Goal: Information Seeking & Learning: Learn about a topic

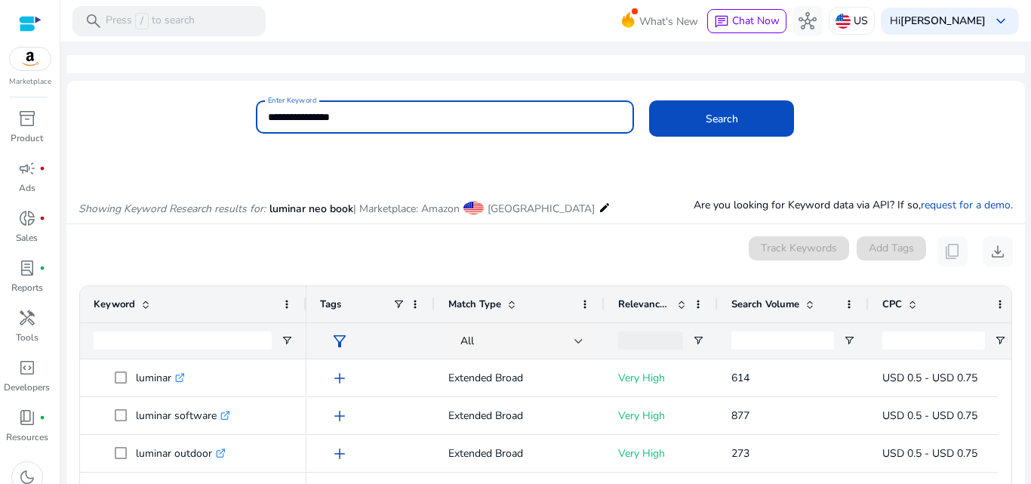
scroll to position [177, 0]
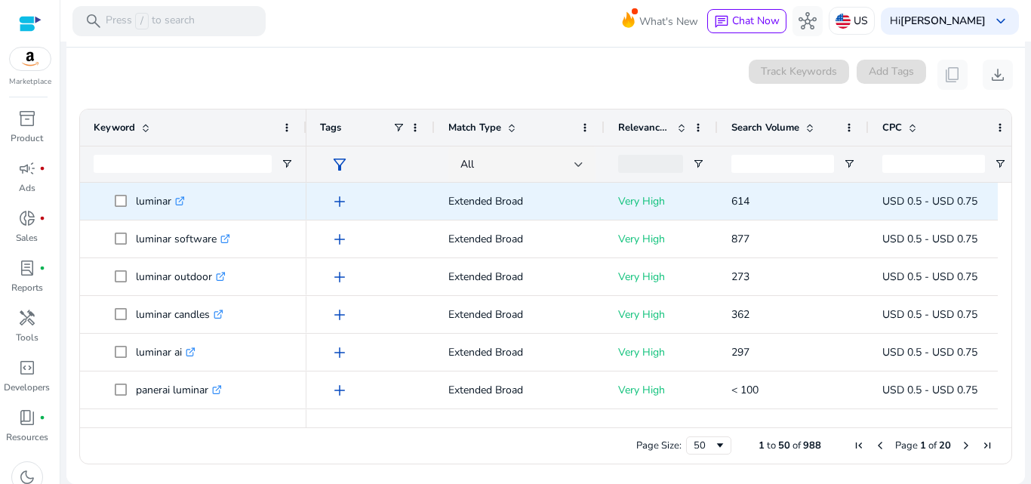
click at [149, 200] on p "luminar .st0{fill:#2c8af8}" at bounding box center [160, 201] width 49 height 31
copy p "luminar"
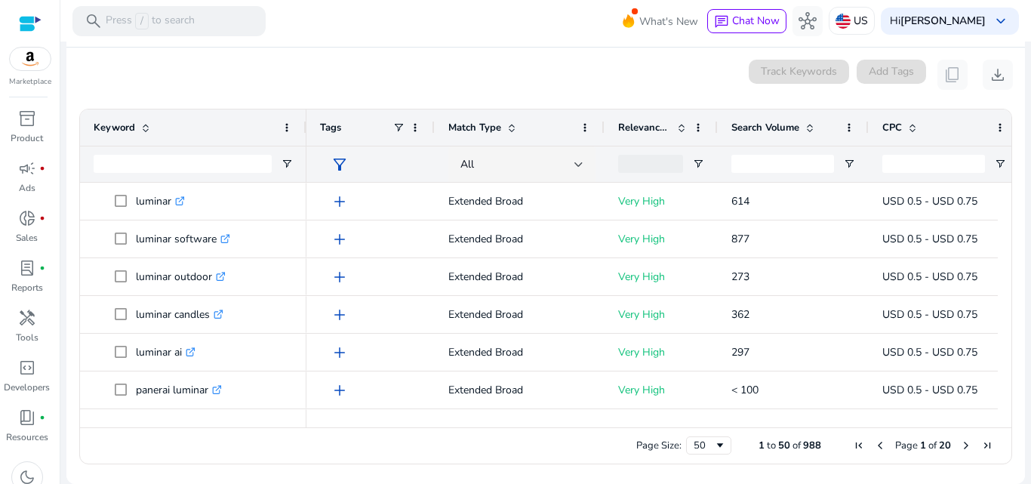
click at [305, 79] on div "0 keyword(s) selected Track Keywords Add Tags content_copy download" at bounding box center [545, 75] width 934 height 30
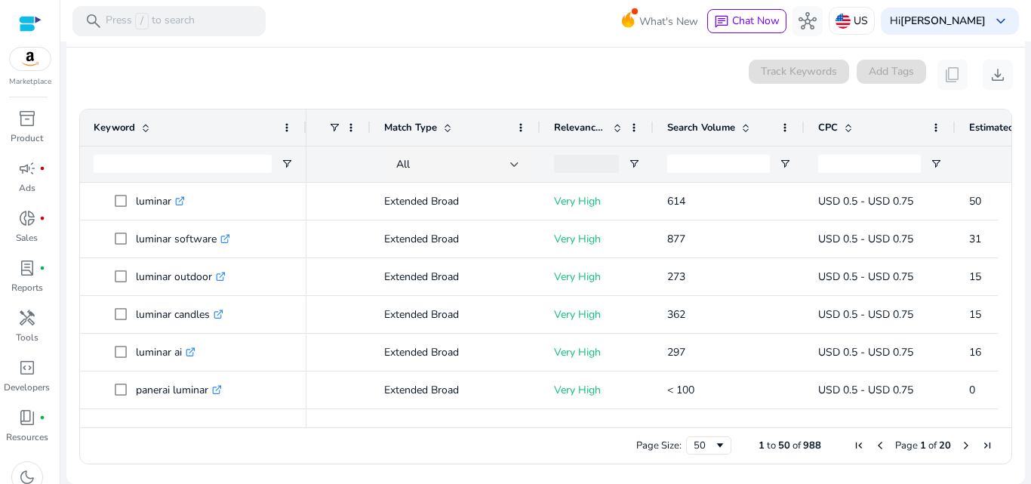
scroll to position [0, 103]
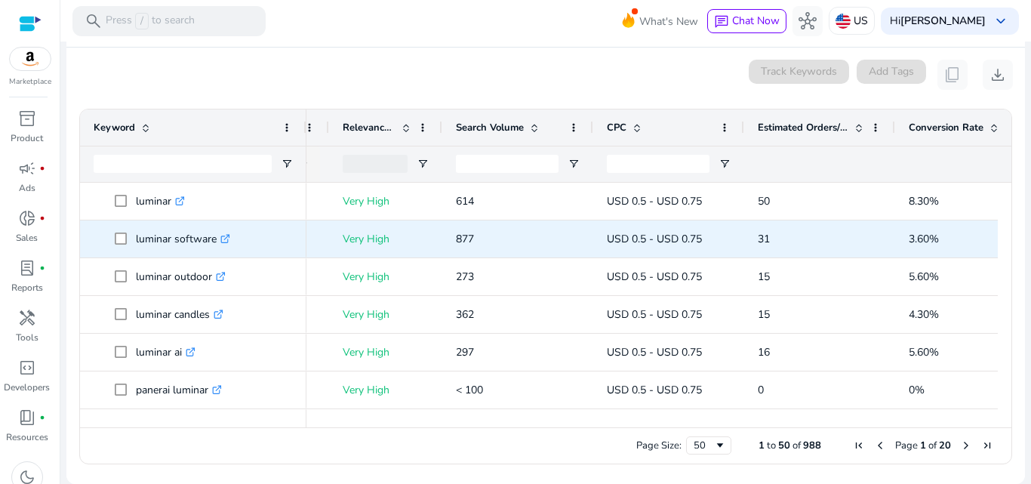
click at [148, 238] on p "luminar software .st0{fill:#2c8af8}" at bounding box center [183, 238] width 94 height 31
drag, startPoint x: 148, startPoint y: 238, endPoint x: 210, endPoint y: 232, distance: 62.2
click at [210, 232] on p "luminar software .st0{fill:#2c8af8}" at bounding box center [183, 238] width 94 height 31
copy p "luminar software"
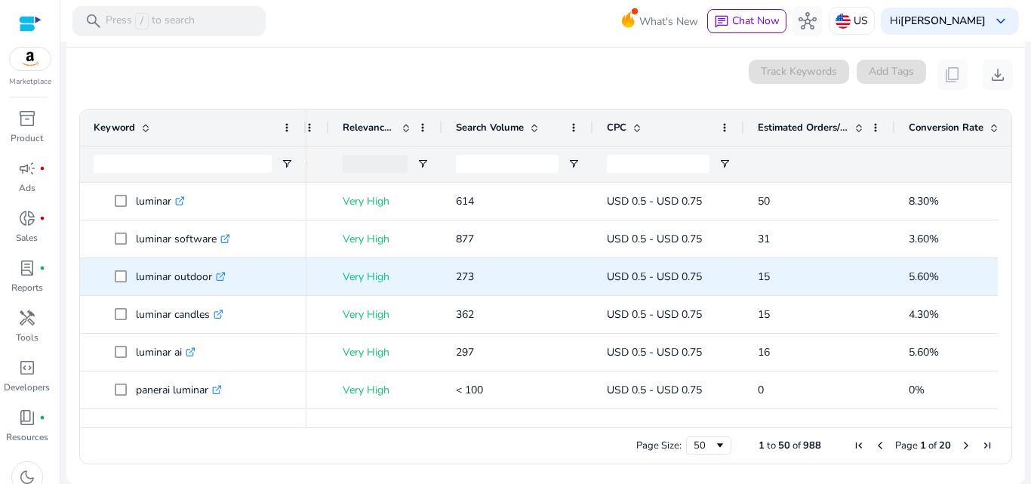
click at [158, 276] on p "luminar outdoor .st0{fill:#2c8af8}" at bounding box center [181, 276] width 90 height 31
drag, startPoint x: 158, startPoint y: 276, endPoint x: 192, endPoint y: 275, distance: 34.7
click at [192, 275] on p "luminar outdoor .st0{fill:#2c8af8}" at bounding box center [181, 276] width 90 height 31
copy p "luminar outdoor"
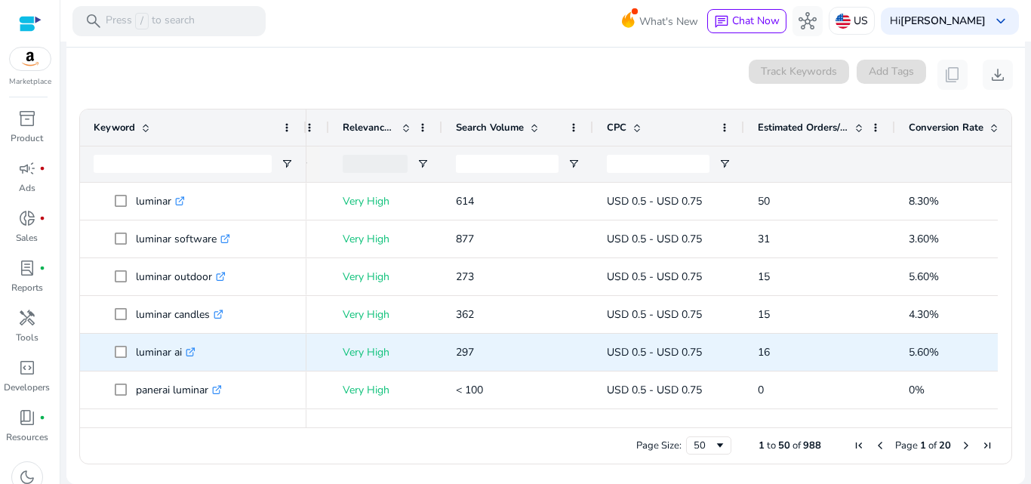
click at [155, 352] on p "luminar ai .st0{fill:#2c8af8}" at bounding box center [166, 352] width 60 height 31
drag, startPoint x: 155, startPoint y: 352, endPoint x: 183, endPoint y: 352, distance: 28.7
click at [183, 352] on p "luminar ai .st0{fill:#2c8af8}" at bounding box center [166, 352] width 60 height 31
click at [153, 352] on p "luminar ai .st0{fill:#2c8af8}" at bounding box center [166, 352] width 60 height 31
click at [149, 351] on p "luminar ai .st0{fill:#2c8af8}" at bounding box center [166, 352] width 60 height 31
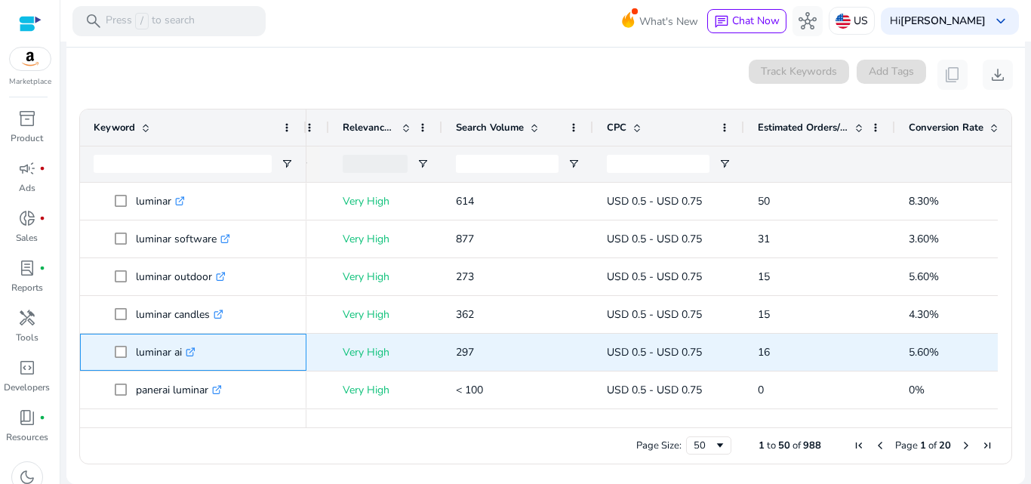
drag, startPoint x: 149, startPoint y: 351, endPoint x: 181, endPoint y: 353, distance: 31.8
click at [181, 353] on p "luminar ai .st0{fill:#2c8af8}" at bounding box center [166, 352] width 60 height 31
copy p "luminar ai"
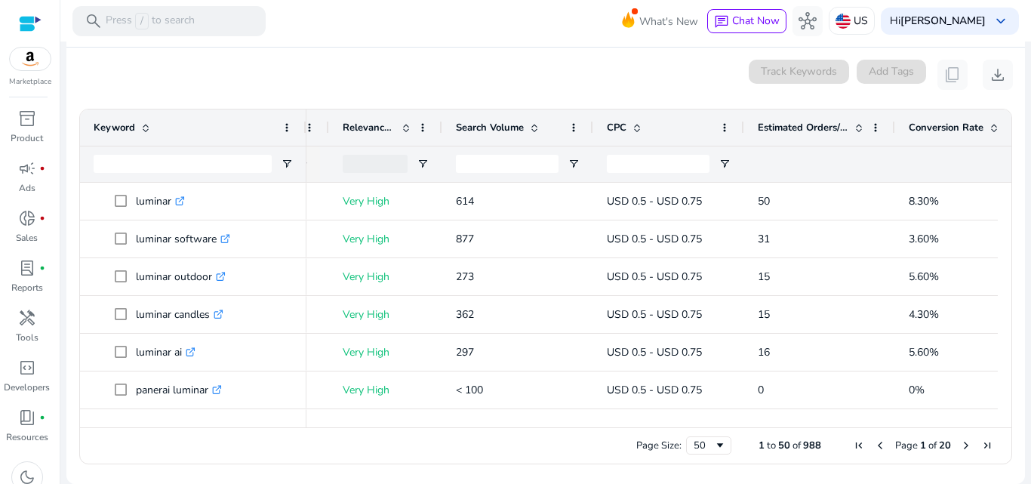
click at [186, 433] on div "Page Size: 50 1 to 50 of 988 Page 1 of 20" at bounding box center [545, 445] width 931 height 36
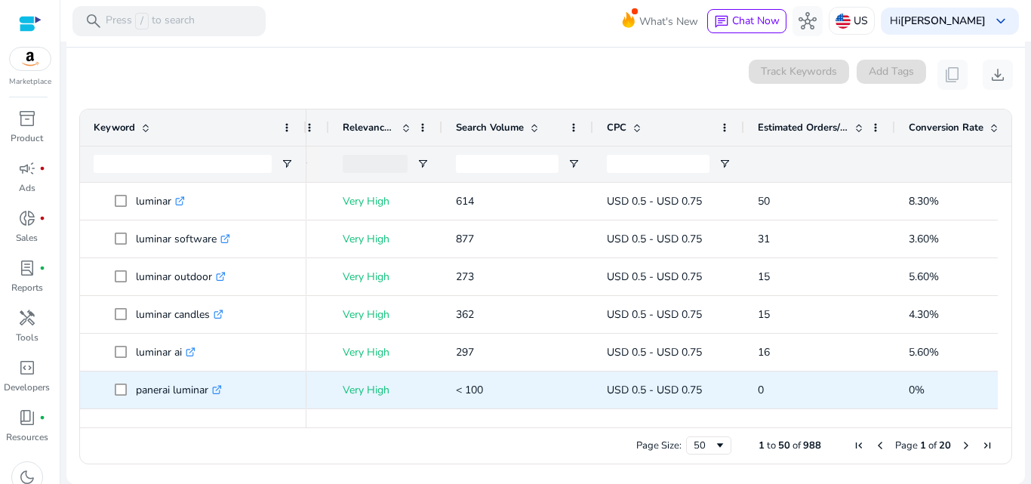
click at [147, 394] on p "panerai luminar .st0{fill:#2c8af8}" at bounding box center [179, 389] width 86 height 31
click at [151, 390] on p "panerai luminar .st0{fill:#2c8af8}" at bounding box center [179, 389] width 86 height 31
drag, startPoint x: 151, startPoint y: 390, endPoint x: 195, endPoint y: 390, distance: 44.5
click at [195, 390] on p "panerai luminar .st0{fill:#2c8af8}" at bounding box center [179, 389] width 86 height 31
copy p "panerai luminar"
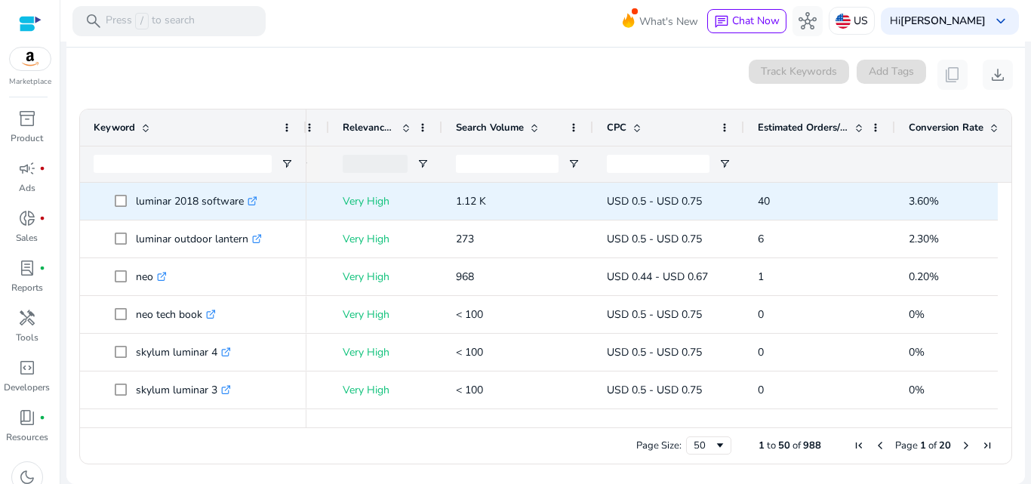
click at [162, 201] on p "luminar 2018 software .st0{fill:#2c8af8}" at bounding box center [196, 201] width 121 height 31
drag, startPoint x: 162, startPoint y: 201, endPoint x: 226, endPoint y: 198, distance: 64.2
click at [226, 198] on p "luminar 2018 software .st0{fill:#2c8af8}" at bounding box center [196, 201] width 121 height 31
copy p "luminar 2018 software"
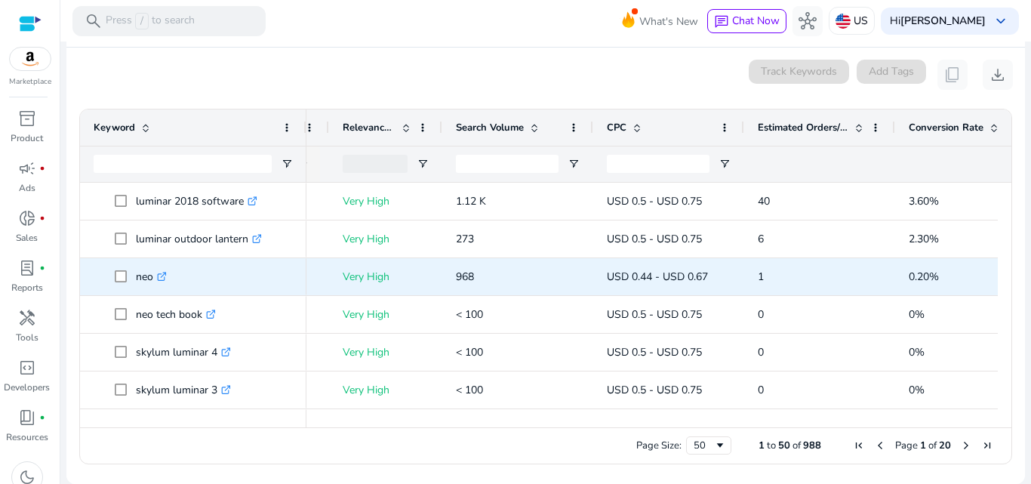
click at [146, 278] on p "neo .st0{fill:#2c8af8}" at bounding box center [151, 276] width 31 height 31
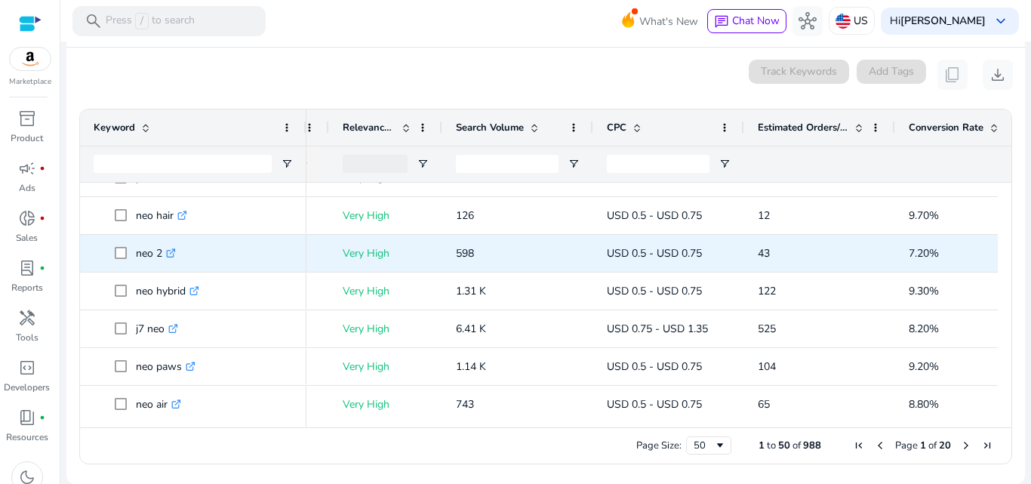
scroll to position [604, 0]
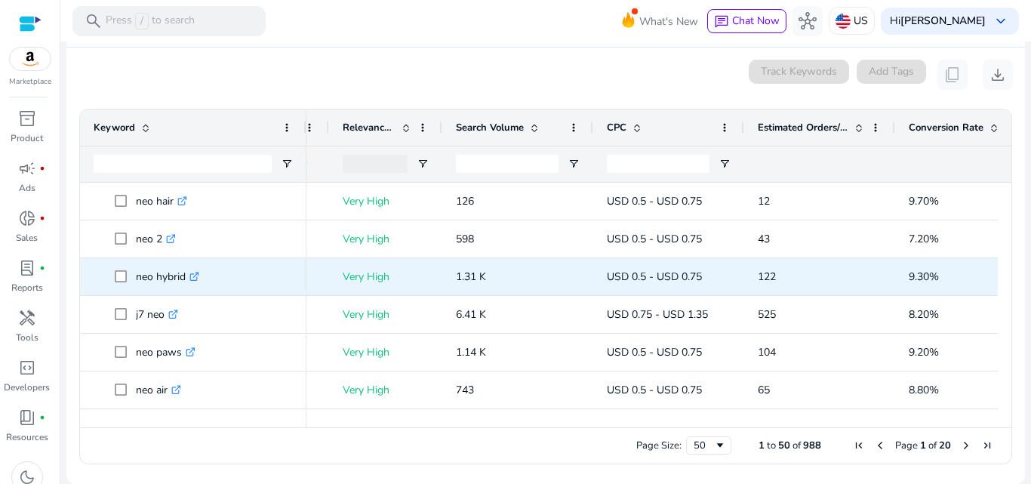
click at [145, 281] on p "neo hybrid .st0{fill:#2c8af8}" at bounding box center [167, 276] width 63 height 31
drag, startPoint x: 145, startPoint y: 281, endPoint x: 164, endPoint y: 275, distance: 20.8
click at [164, 275] on p "neo hybrid .st0{fill:#2c8af8}" at bounding box center [167, 276] width 63 height 31
copy p "neo hybrid"
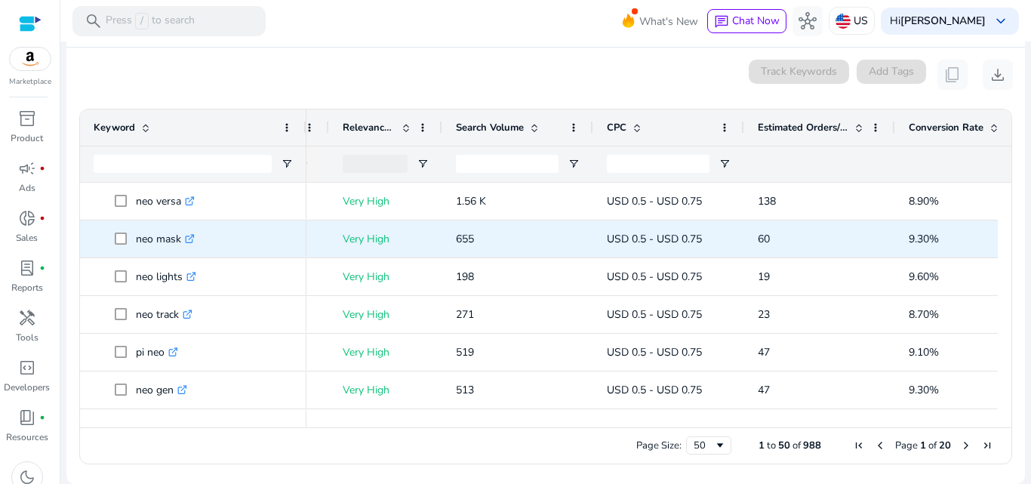
scroll to position [1216, 0]
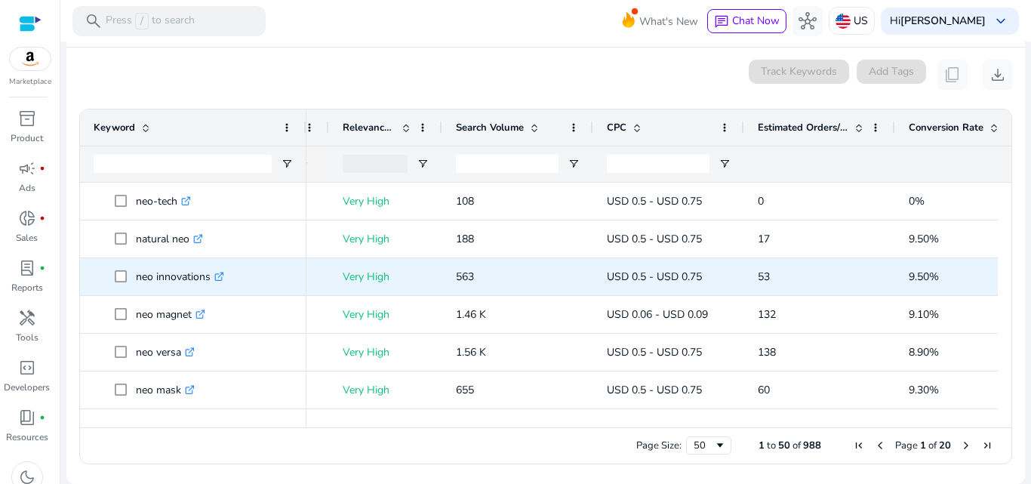
click at [138, 273] on p "neo innovations .st0{fill:#2c8af8}" at bounding box center [180, 276] width 88 height 31
drag, startPoint x: 138, startPoint y: 273, endPoint x: 169, endPoint y: 279, distance: 31.5
click at [169, 279] on p "neo innovations .st0{fill:#2c8af8}" at bounding box center [180, 276] width 88 height 31
copy p "neo innovations"
click at [279, 271] on span "neo innovations .st0{fill:#2c8af8}" at bounding box center [204, 276] width 178 height 31
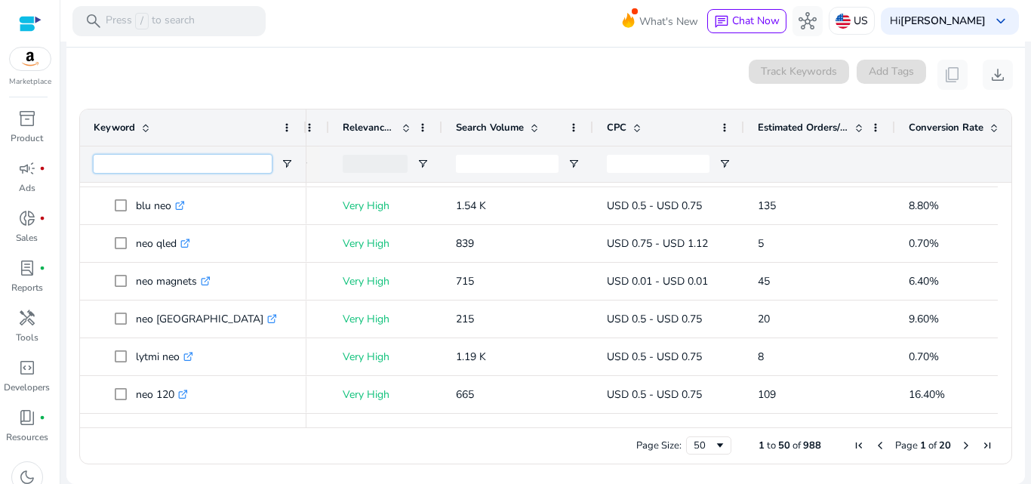
click at [231, 161] on input "Keyword Filter Input" at bounding box center [183, 164] width 178 height 18
click at [212, 434] on div "Page Size: 50 1 to 50 of 988 Page 1 of 20" at bounding box center [545, 445] width 931 height 36
click at [960, 442] on span "Next Page" at bounding box center [966, 445] width 12 height 12
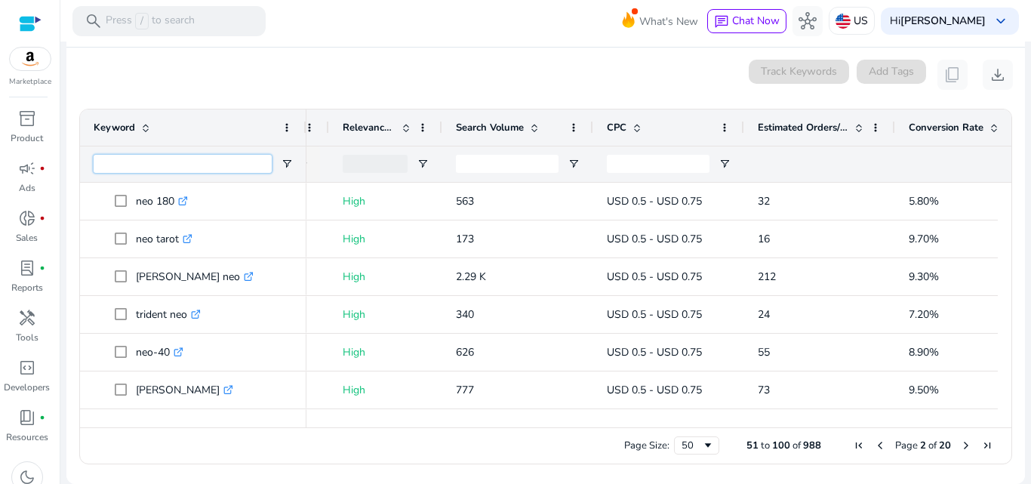
click at [212, 157] on input "Keyword Filter Input" at bounding box center [183, 164] width 178 height 18
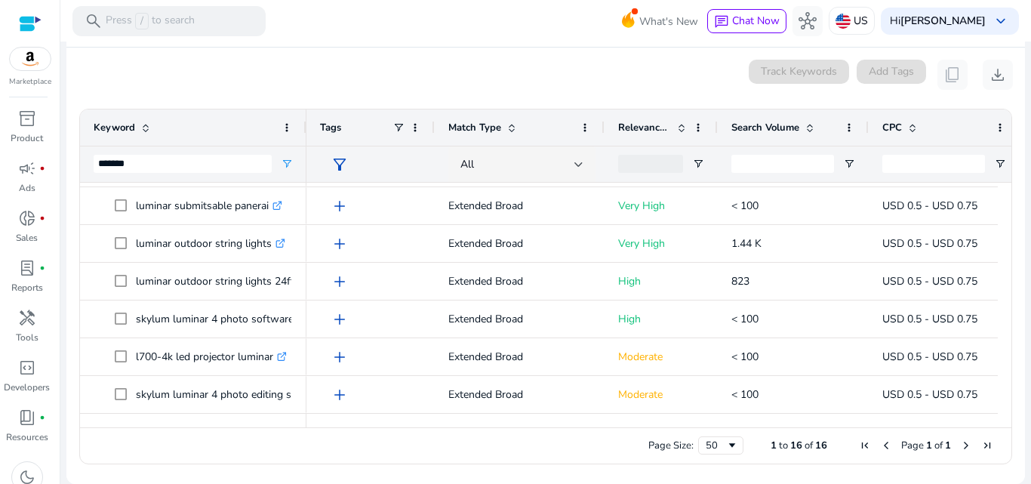
drag, startPoint x: 522, startPoint y: 419, endPoint x: 533, endPoint y: 420, distance: 10.6
click at [533, 420] on div at bounding box center [813, 421] width 1015 height 14
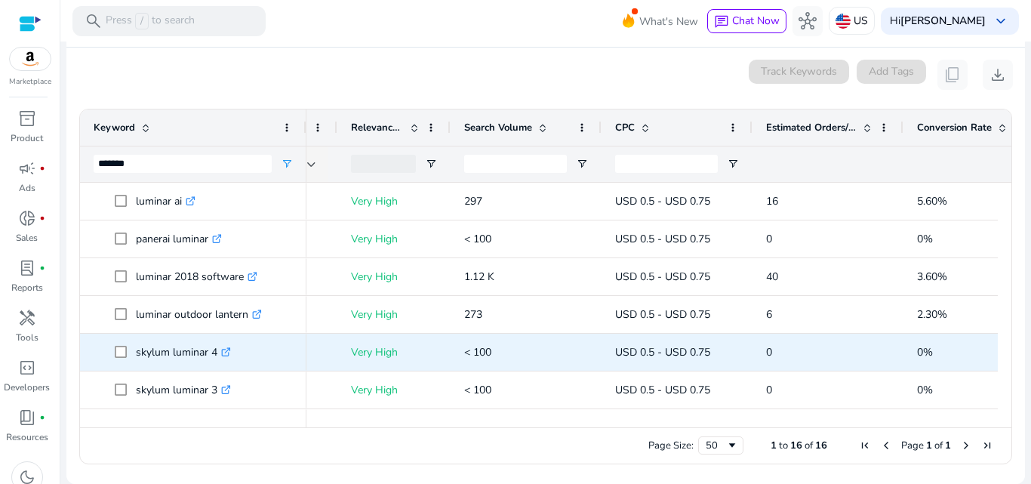
click at [149, 355] on p "skylum luminar 4 .st0{fill:#2c8af8}" at bounding box center [183, 352] width 95 height 31
drag, startPoint x: 149, startPoint y: 355, endPoint x: 214, endPoint y: 358, distance: 65.0
click at [214, 358] on p "skylum luminar 4 .st0{fill:#2c8af8}" at bounding box center [183, 352] width 95 height 31
copy p "skylum luminar 4"
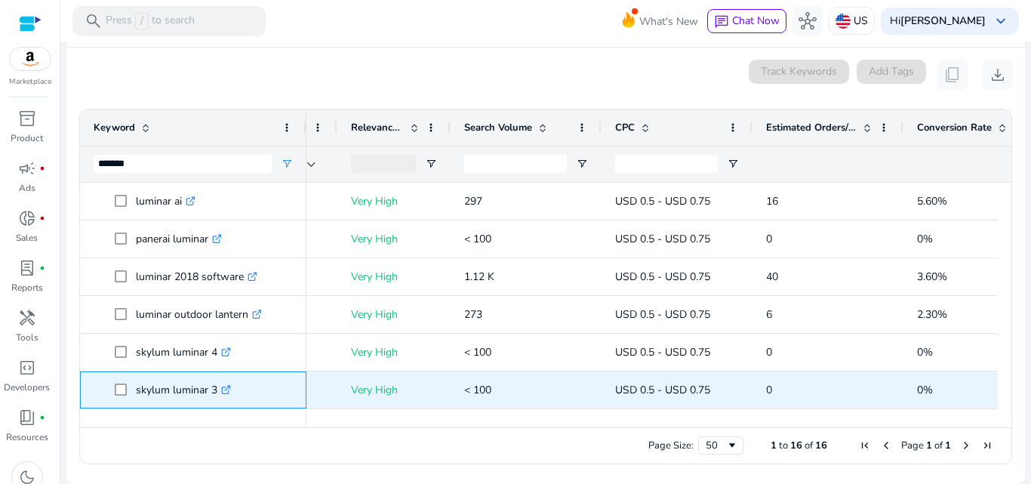
click at [143, 390] on p "skylum luminar 3 .st0{fill:#2c8af8}" at bounding box center [183, 389] width 95 height 31
click at [149, 390] on p "skylum luminar 3 .st0{fill:#2c8af8}" at bounding box center [183, 389] width 95 height 31
drag, startPoint x: 149, startPoint y: 390, endPoint x: 212, endPoint y: 392, distance: 63.4
click at [212, 392] on p "skylum luminar 3 .st0{fill:#2c8af8}" at bounding box center [183, 389] width 95 height 31
copy p "skylum luminar 3"
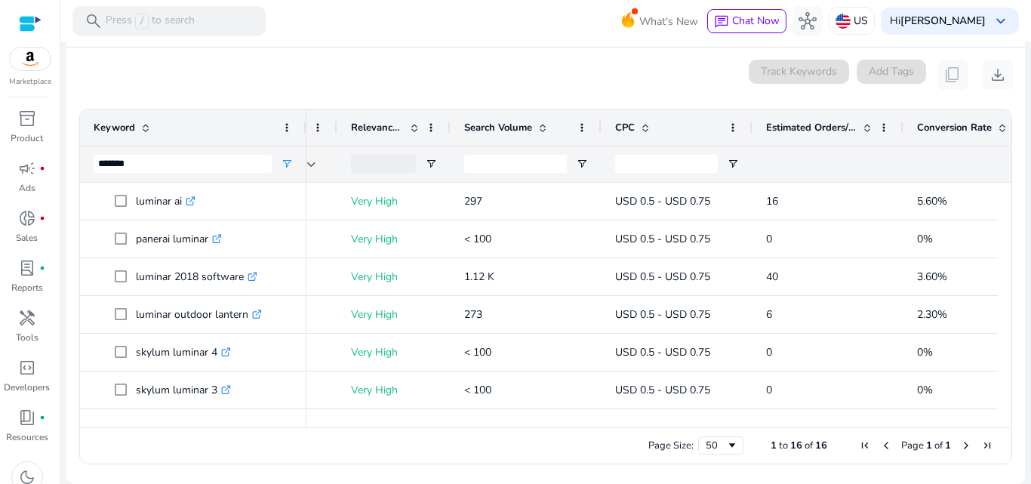
drag, startPoint x: 245, startPoint y: 443, endPoint x: 286, endPoint y: 377, distance: 77.9
click at [245, 443] on div "Page Size: 50 1 to 16 of 16 Page 1 of 1" at bounding box center [545, 445] width 931 height 36
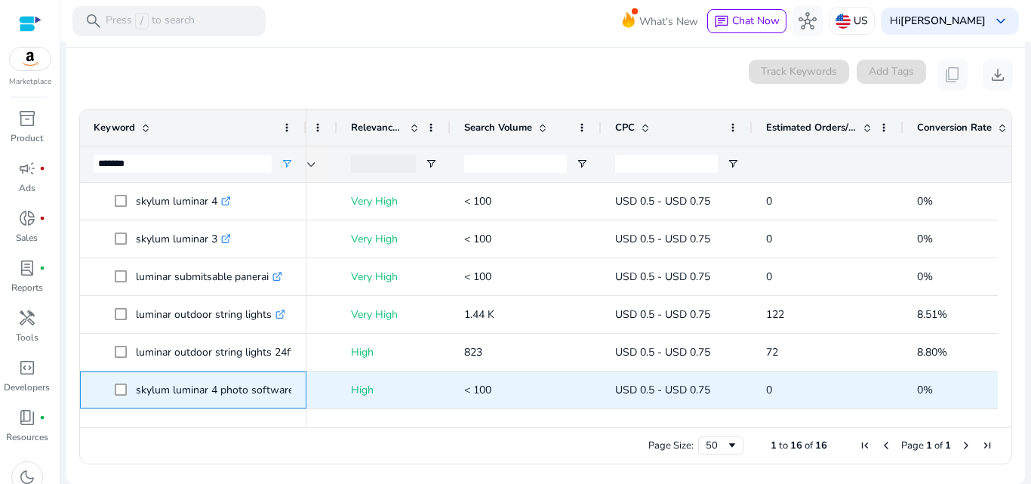
click at [157, 388] on p "skylum luminar 4 photo software .st0{fill:#2c8af8}" at bounding box center [221, 389] width 171 height 31
drag, startPoint x: 157, startPoint y: 388, endPoint x: 272, endPoint y: 397, distance: 115.1
click at [272, 397] on p "skylum luminar 4 photo software .st0{fill:#2c8af8}" at bounding box center [221, 389] width 171 height 31
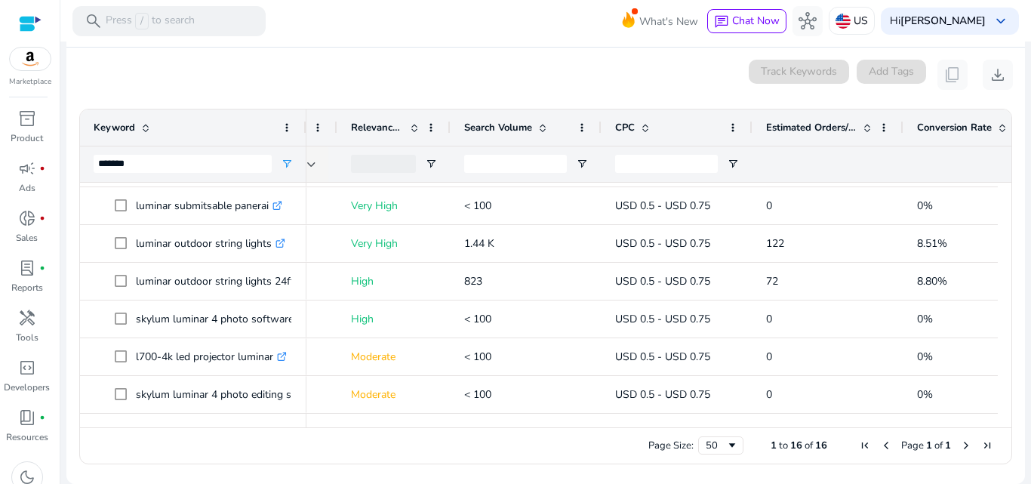
click at [282, 444] on div "Page Size: 50 1 to 16 of 16 Page 1 of 1" at bounding box center [545, 445] width 931 height 36
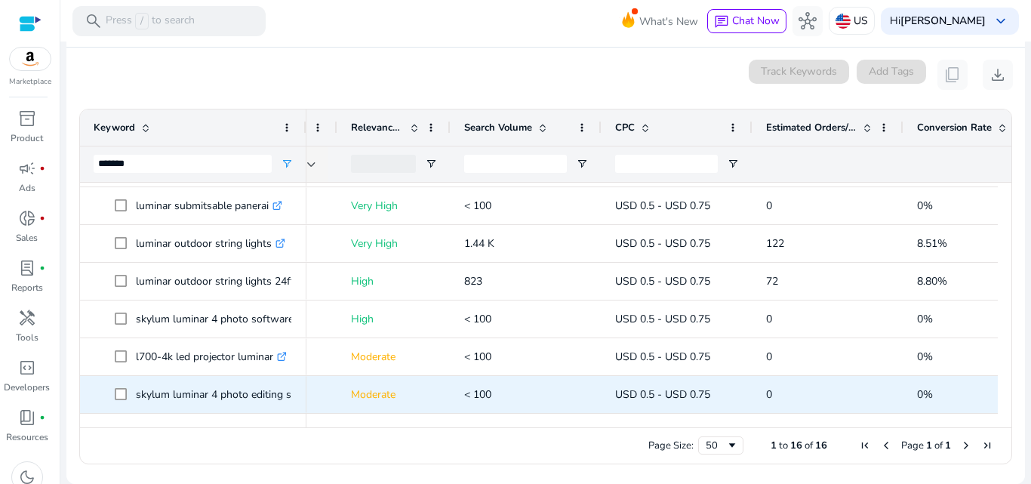
click at [156, 391] on p "skylum luminar 4 photo editing software .st0{fill:#2c8af8}" at bounding box center [239, 394] width 206 height 31
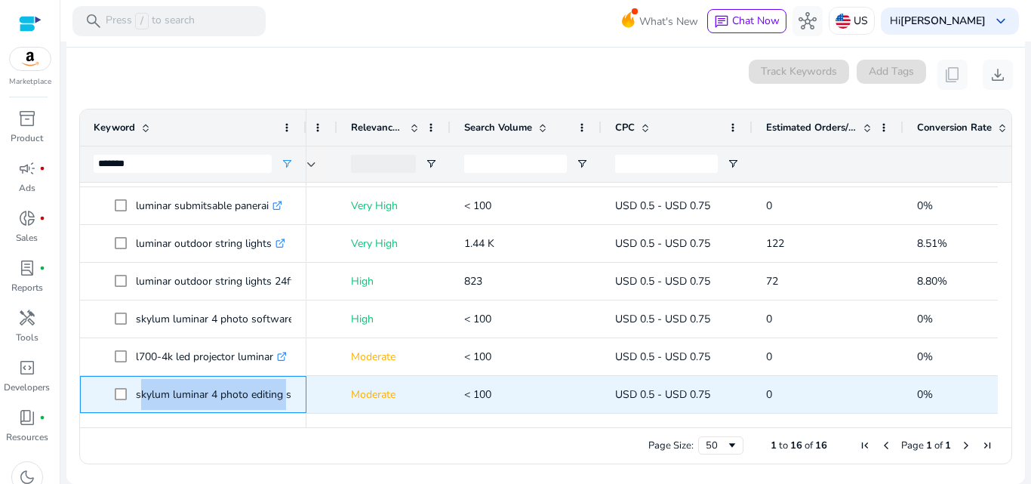
drag, startPoint x: 156, startPoint y: 391, endPoint x: 272, endPoint y: 397, distance: 115.6
click at [272, 397] on p "skylum luminar 4 photo editing software .st0{fill:#2c8af8}" at bounding box center [239, 394] width 206 height 31
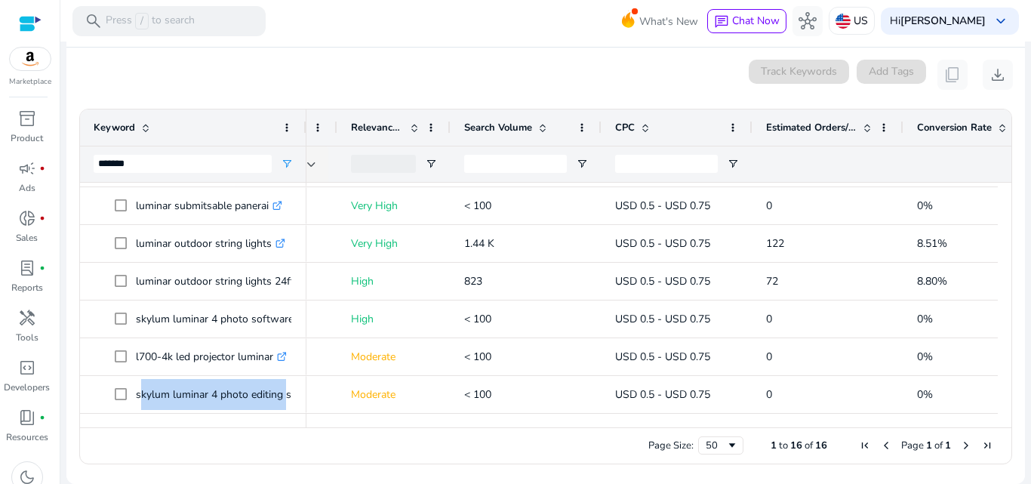
click at [310, 446] on div "Page Size: 50 1 to 16 of 16 Page 1 of 1" at bounding box center [545, 445] width 931 height 36
click at [209, 165] on input "*******" at bounding box center [183, 164] width 178 height 18
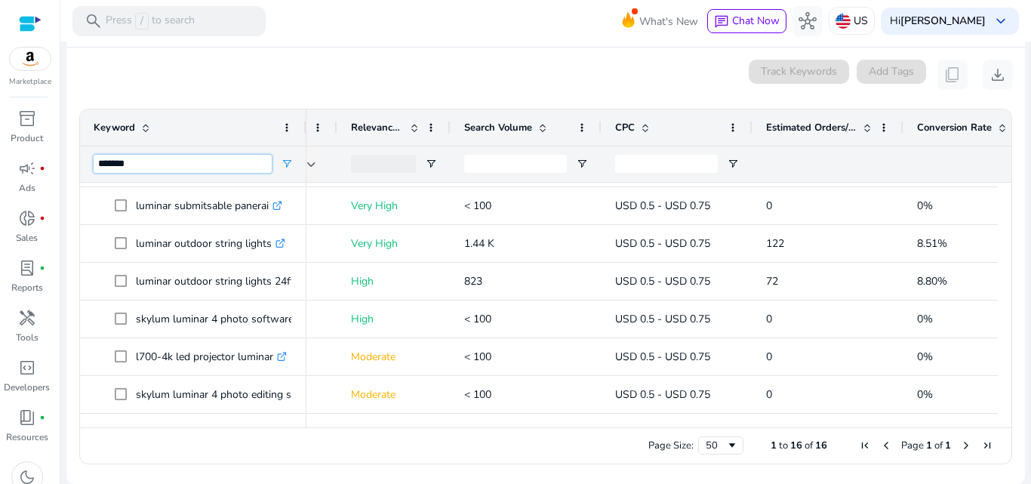
click at [209, 165] on input "*******" at bounding box center [183, 164] width 178 height 18
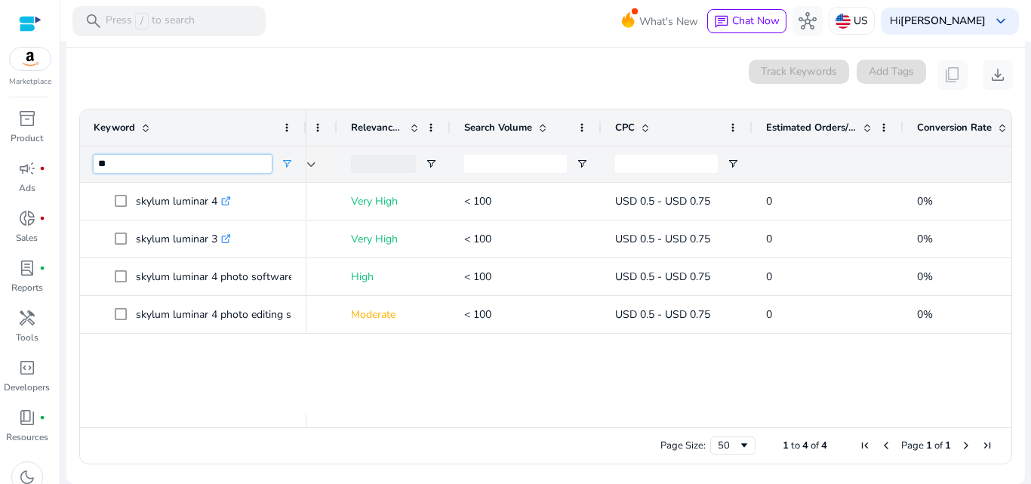
type input "*"
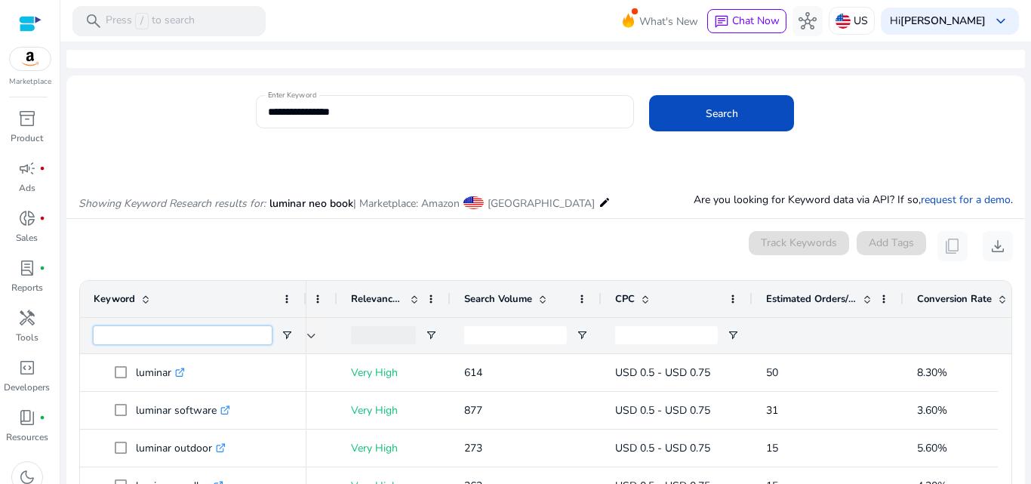
scroll to position [0, 0]
